Goal: Information Seeking & Learning: Learn about a topic

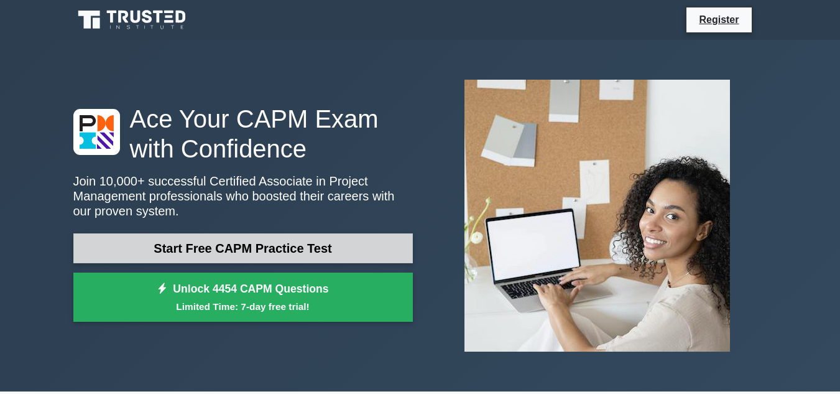
click at [269, 235] on link "Start Free CAPM Practice Test" at bounding box center [243, 248] width 340 height 30
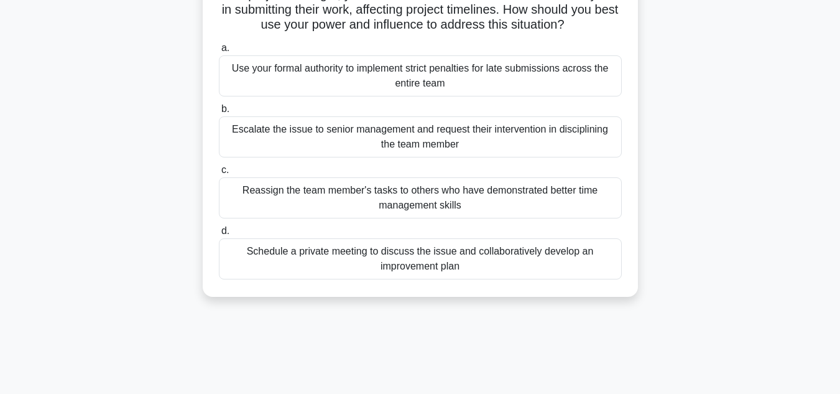
scroll to position [124, 0]
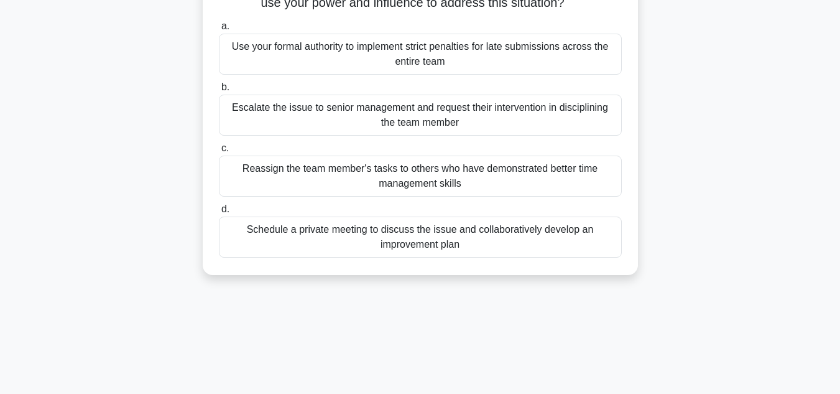
click at [471, 238] on div "Schedule a private meeting to discuss the issue and collaboratively develop an …" at bounding box center [420, 236] width 403 height 41
click at [219, 213] on input "d. Schedule a private meeting to discuss the issue and collaboratively develop …" at bounding box center [219, 209] width 0 height 8
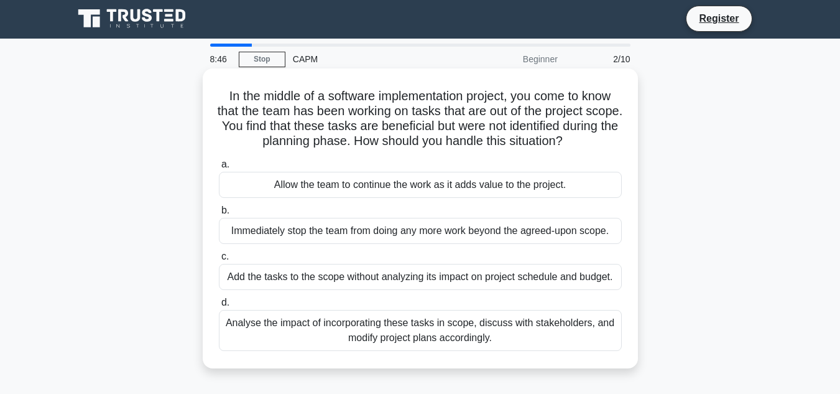
scroll to position [0, 0]
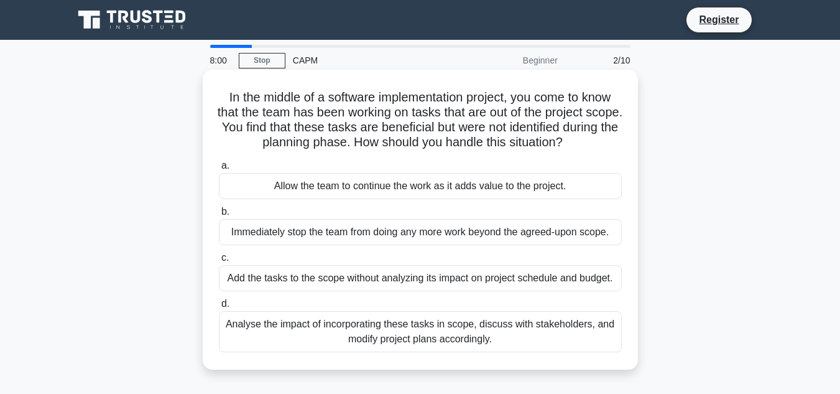
click at [335, 233] on div "Immediately stop the team from doing any more work beyond the agreed-upon scope." at bounding box center [420, 232] width 403 height 26
click at [219, 216] on input "b. Immediately stop the team from doing any more work beyond the agreed-upon sc…" at bounding box center [219, 212] width 0 height 8
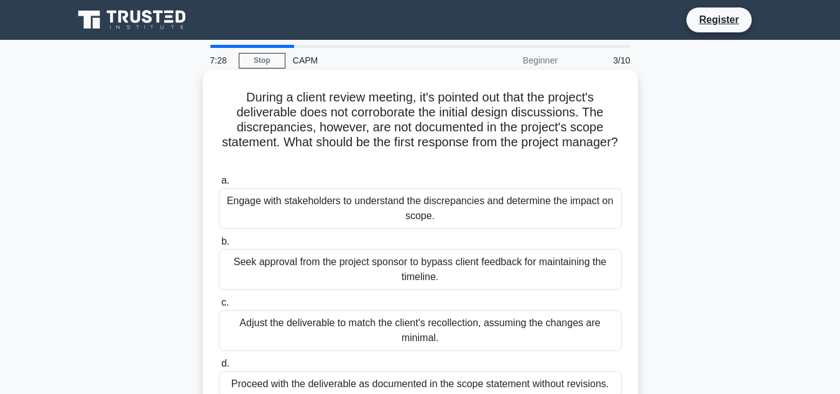
scroll to position [62, 0]
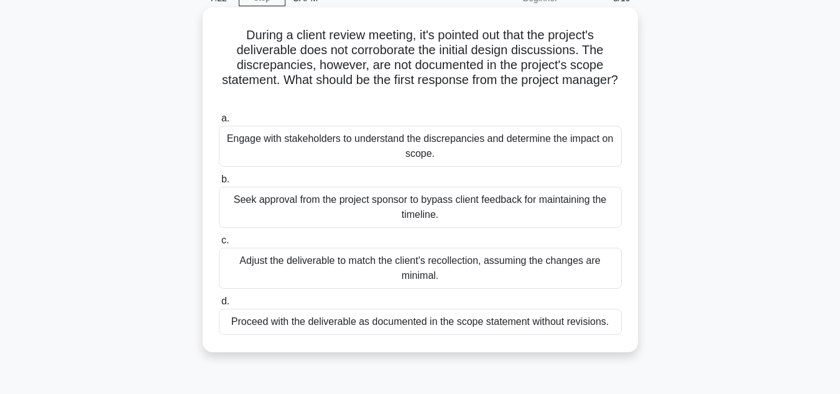
click at [284, 144] on div "Engage with stakeholders to understand the discrepancies and determine the impa…" at bounding box center [420, 146] width 403 height 41
click at [219, 123] on input "a. Engage with stakeholders to understand the discrepancies and determine the i…" at bounding box center [219, 118] width 0 height 8
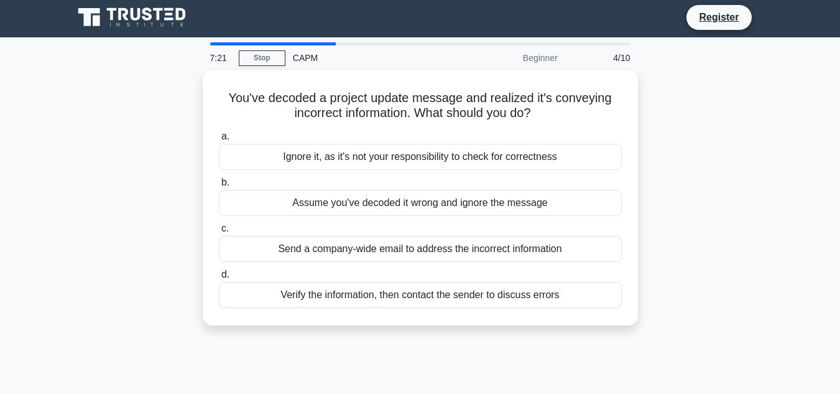
scroll to position [0, 0]
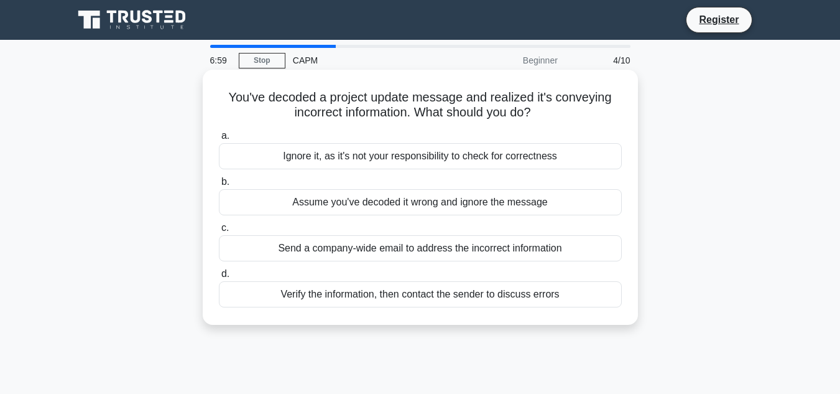
click at [348, 294] on div "Verify the information, then contact the sender to discuss errors" at bounding box center [420, 294] width 403 height 26
click at [219, 278] on input "d. Verify the information, then contact the sender to discuss errors" at bounding box center [219, 274] width 0 height 8
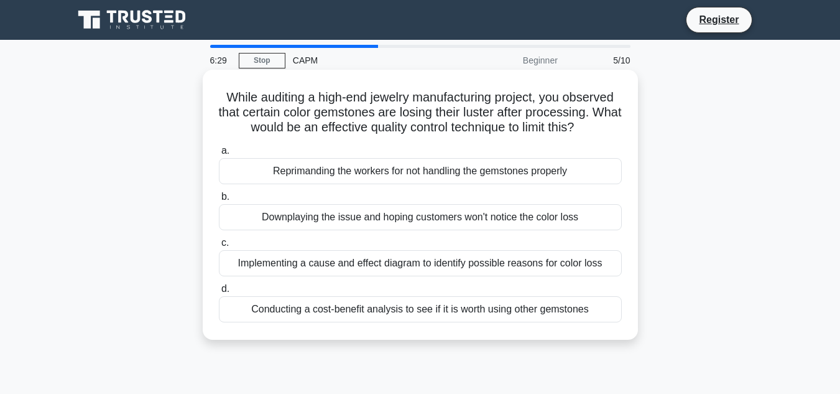
scroll to position [62, 0]
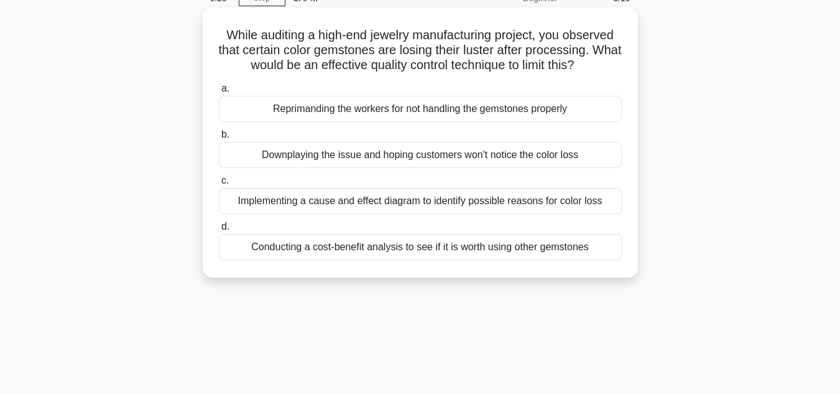
click at [351, 201] on div "Implementing a cause and effect diagram to identify possible reasons for color …" at bounding box center [420, 201] width 403 height 26
click at [219, 185] on input "c. Implementing a cause and effect diagram to identify possible reasons for col…" at bounding box center [219, 181] width 0 height 8
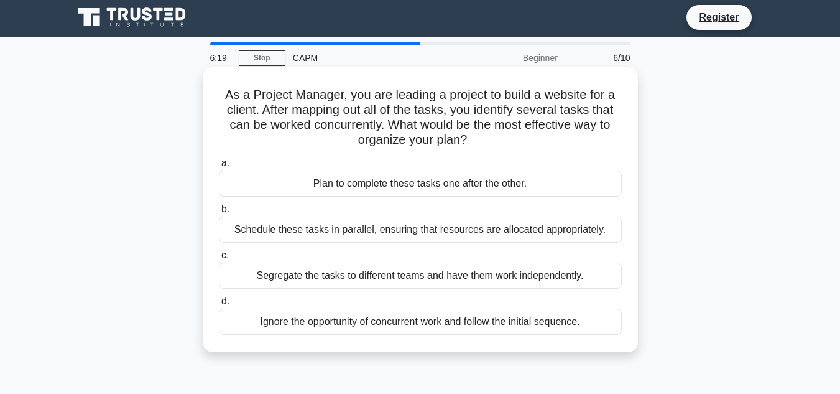
scroll to position [0, 0]
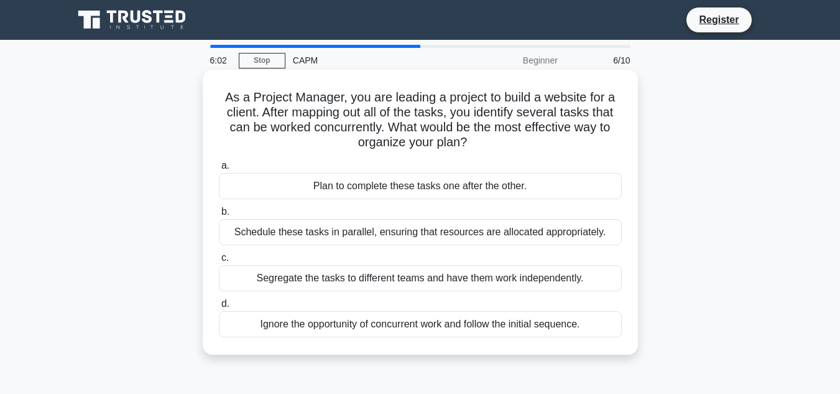
click at [399, 182] on div "Plan to complete these tasks one after the other." at bounding box center [420, 186] width 403 height 26
click at [219, 170] on input "a. Plan to complete these tasks one after the other." at bounding box center [219, 166] width 0 height 8
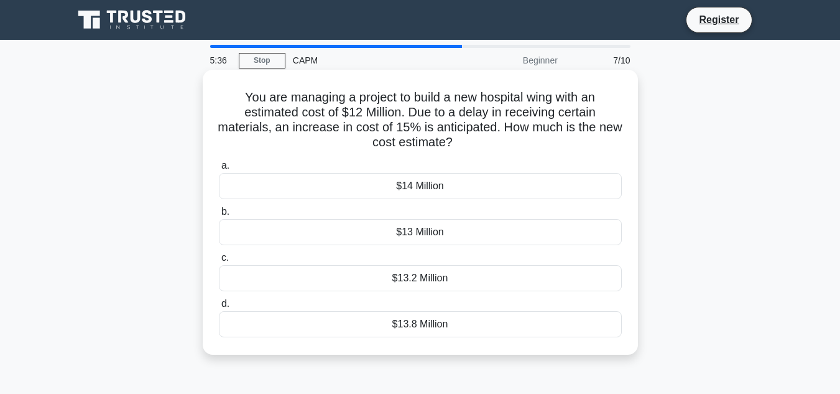
click at [418, 323] on div "$13.8 Million" at bounding box center [420, 324] width 403 height 26
click at [219, 308] on input "d. $13.8 Million" at bounding box center [219, 304] width 0 height 8
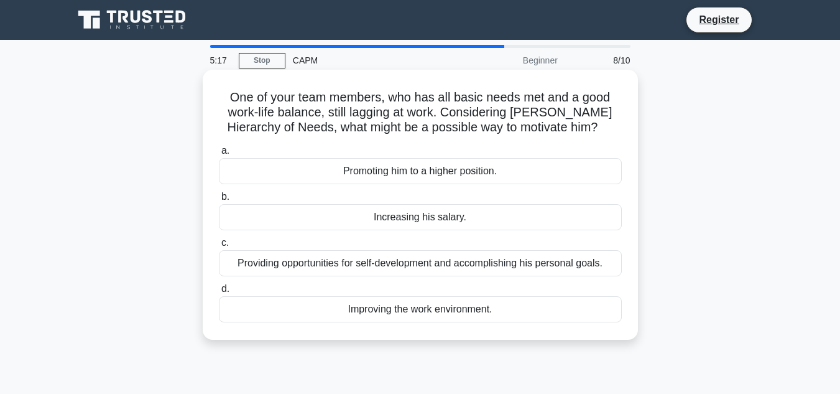
scroll to position [62, 0]
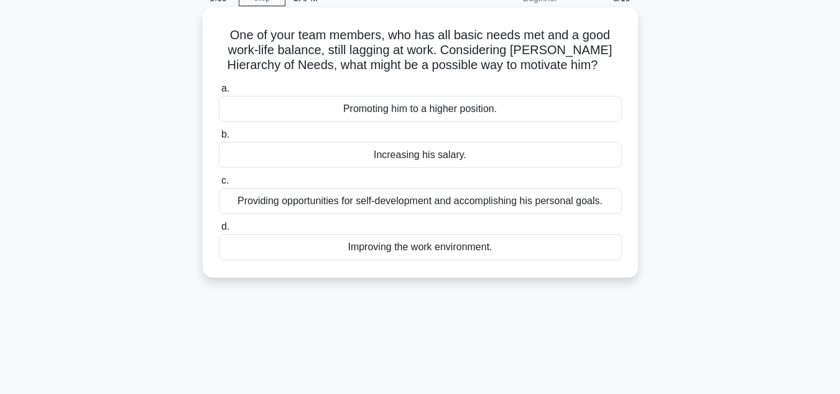
click at [428, 204] on div "Providing opportunities for self-development and accomplishing his personal goa…" at bounding box center [420, 201] width 403 height 26
click at [219, 185] on input "c. Providing opportunities for self-development and accomplishing his personal …" at bounding box center [219, 181] width 0 height 8
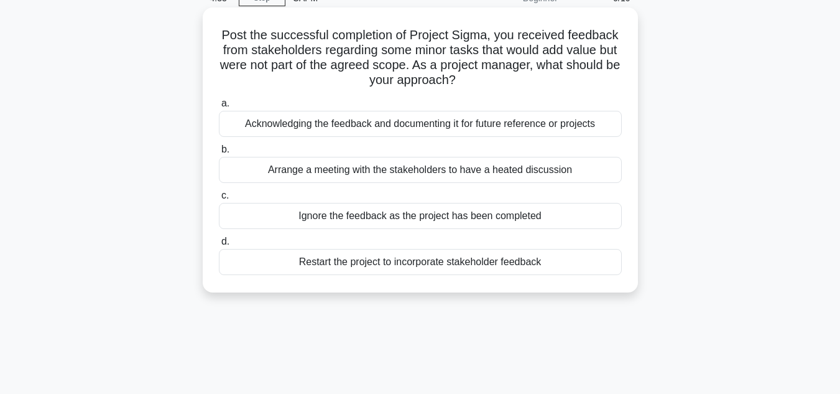
click at [320, 267] on div "Restart the project to incorporate stakeholder feedback" at bounding box center [420, 262] width 403 height 26
click at [219, 246] on input "d. Restart the project to incorporate stakeholder feedback" at bounding box center [219, 242] width 0 height 8
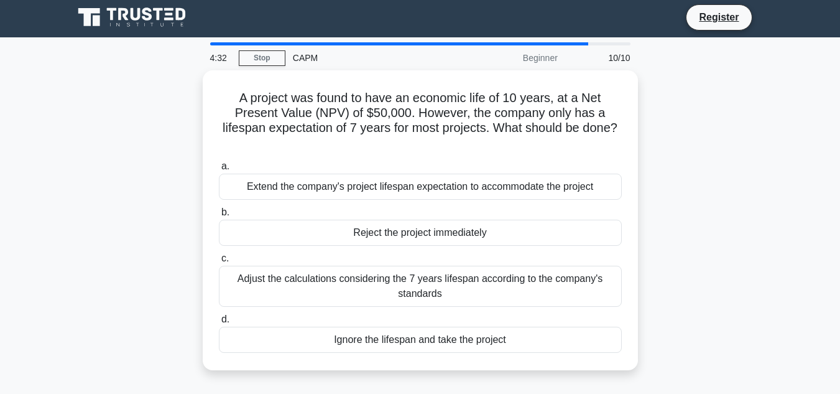
scroll to position [0, 0]
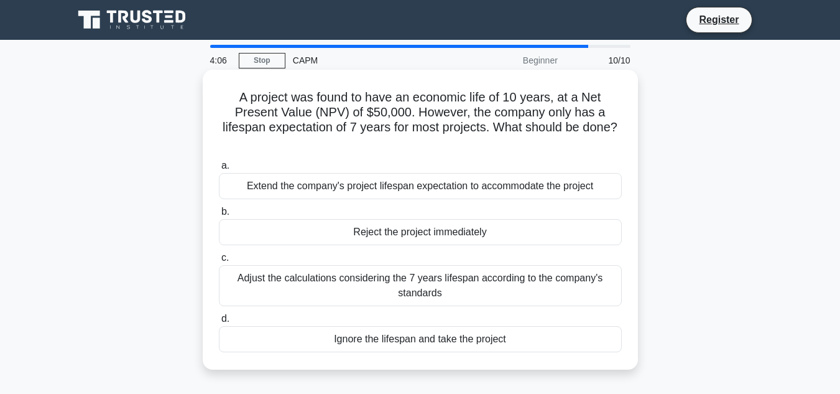
click at [281, 283] on div "Adjust the calculations considering the 7 years lifespan according to the compa…" at bounding box center [420, 285] width 403 height 41
click at [219, 262] on input "c. Adjust the calculations considering the 7 years lifespan according to the co…" at bounding box center [219, 258] width 0 height 8
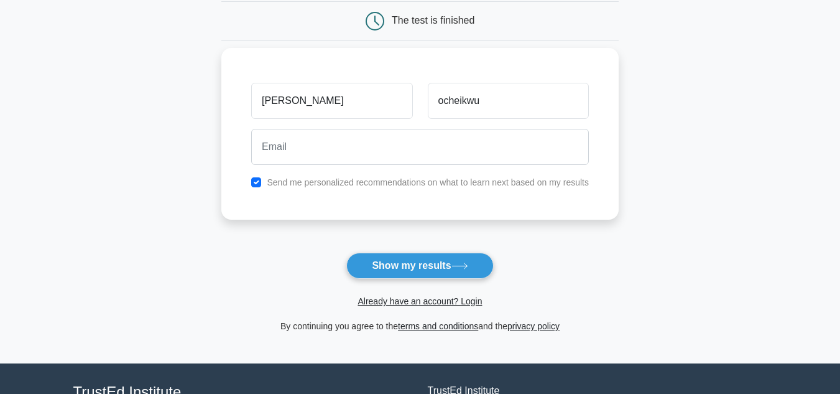
type input "ocheikwu"
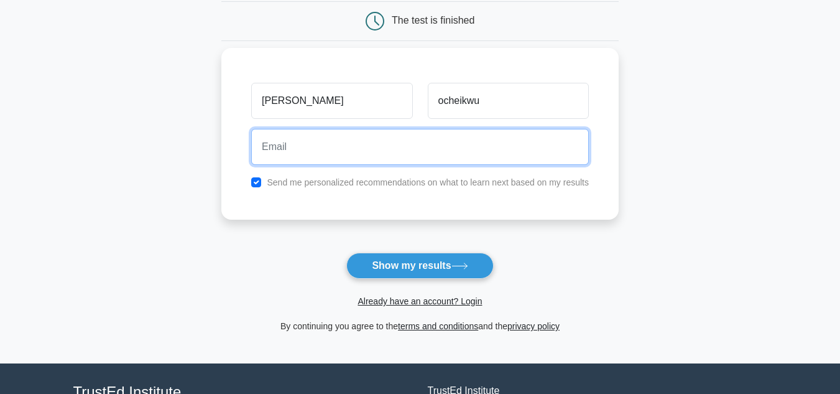
click at [367, 160] on input "email" at bounding box center [420, 147] width 338 height 36
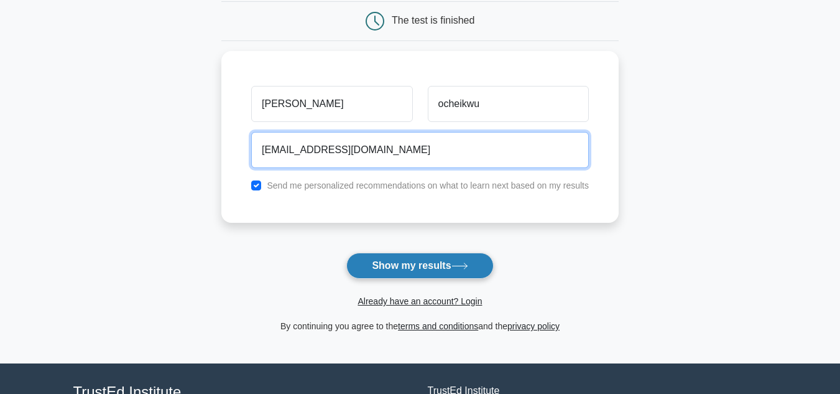
type input "ocheikwuene94@gmail.com"
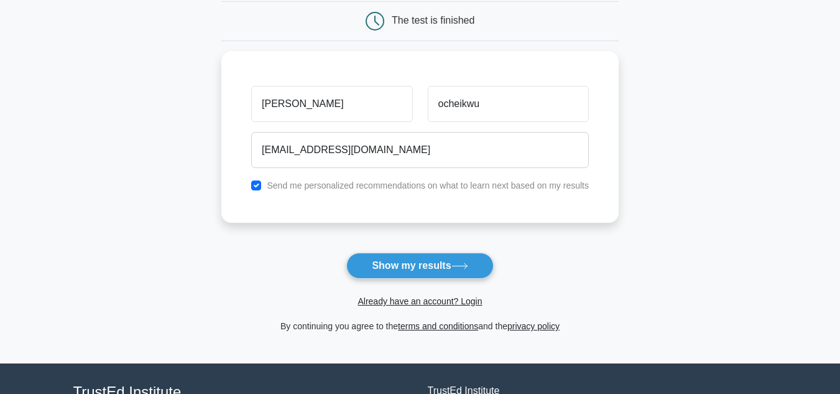
click at [406, 269] on button "Show my results" at bounding box center [419, 265] width 147 height 26
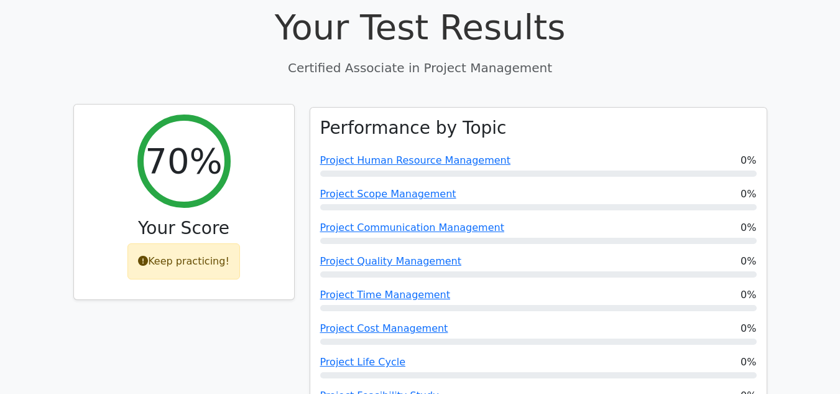
scroll to position [435, 0]
